Goal: Task Accomplishment & Management: Manage account settings

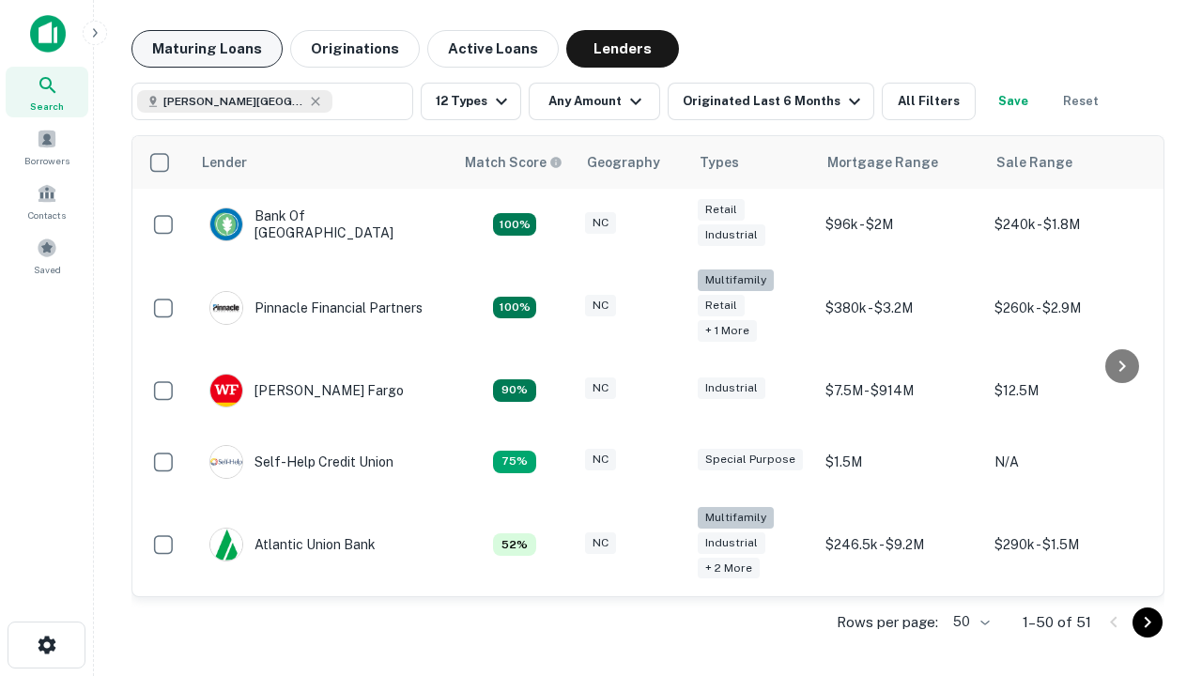
click at [207, 49] on button "Maturing Loans" at bounding box center [206, 49] width 151 height 38
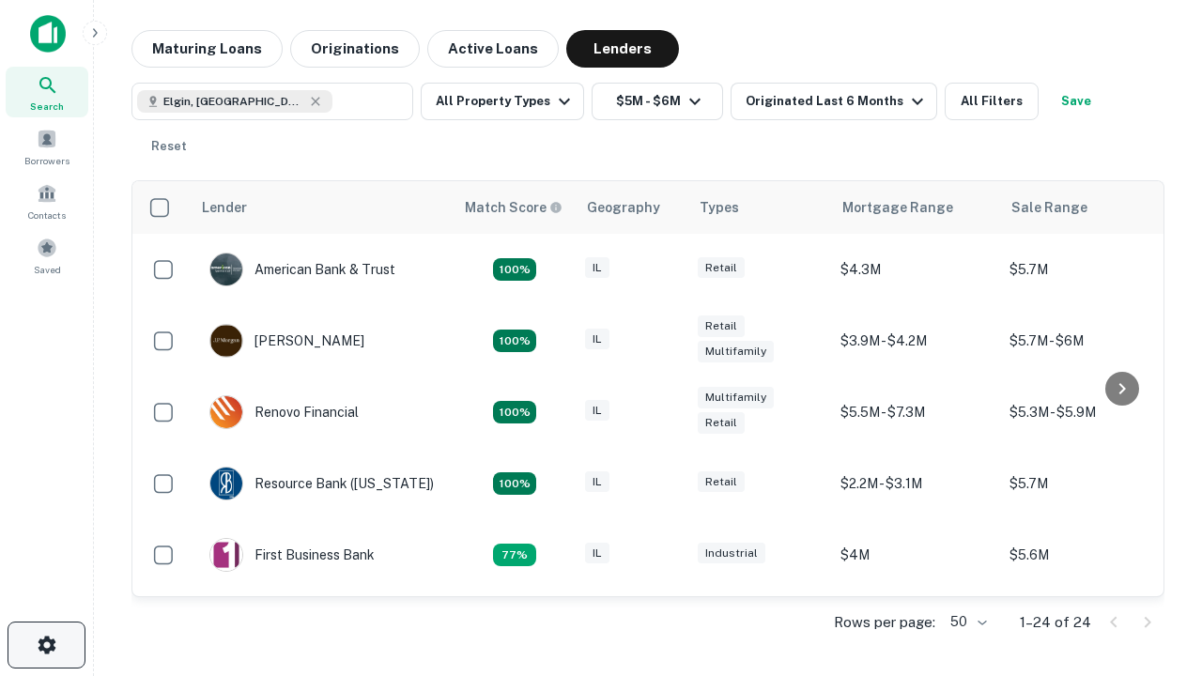
click at [46, 645] on icon "button" at bounding box center [47, 645] width 23 height 23
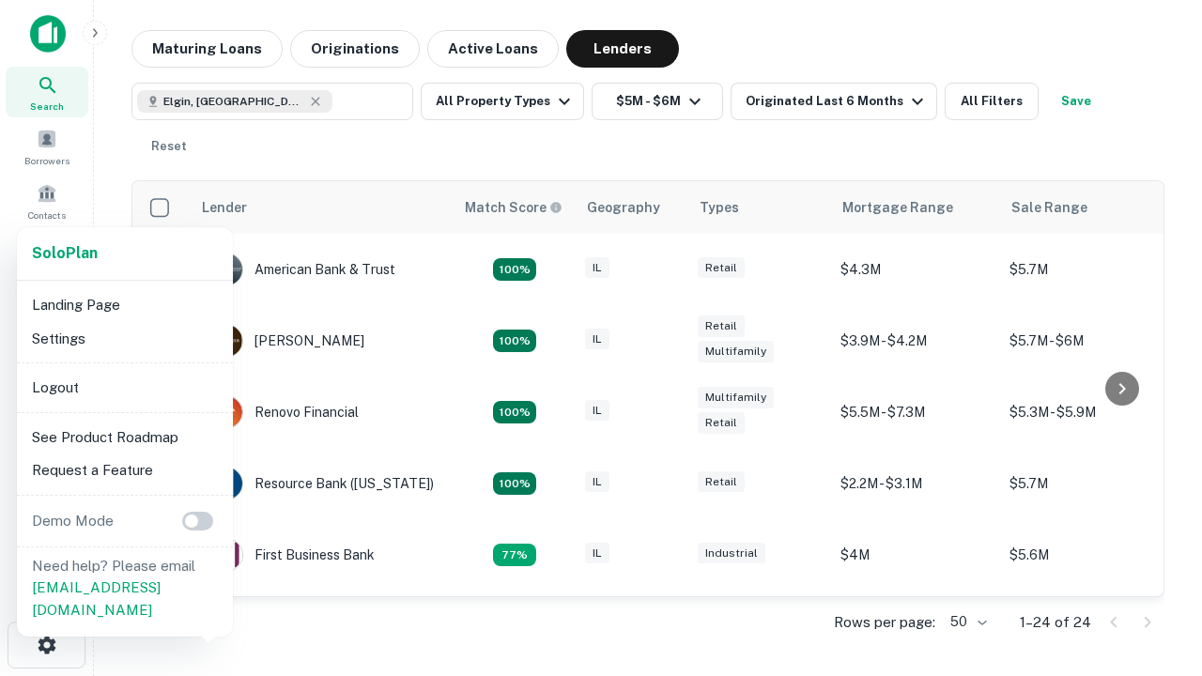
click at [124, 387] on li "Logout" at bounding box center [124, 388] width 201 height 34
